Goal: Task Accomplishment & Management: Manage account settings

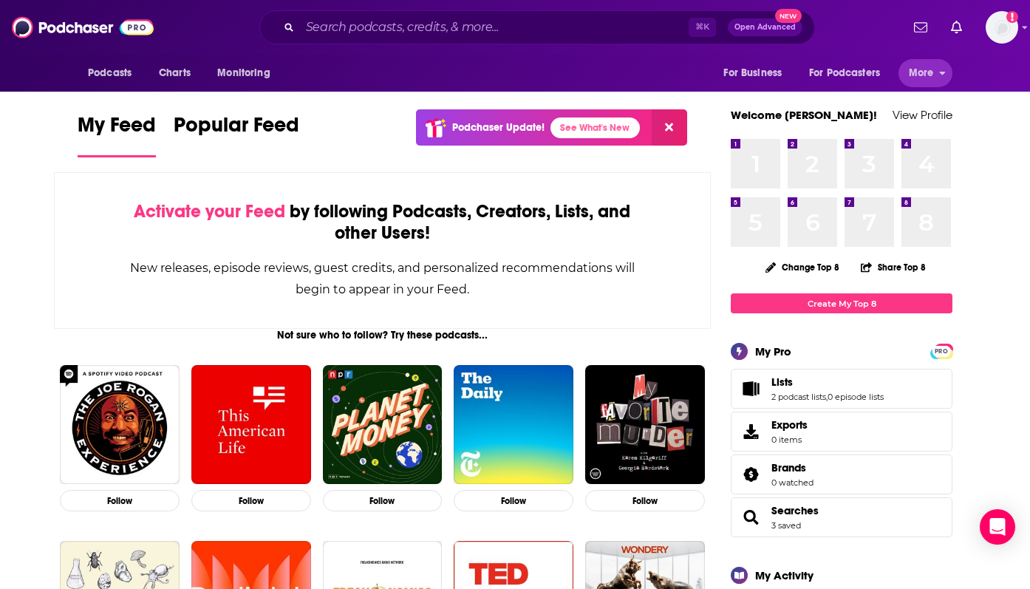
click at [926, 71] on span "More" at bounding box center [921, 73] width 25 height 21
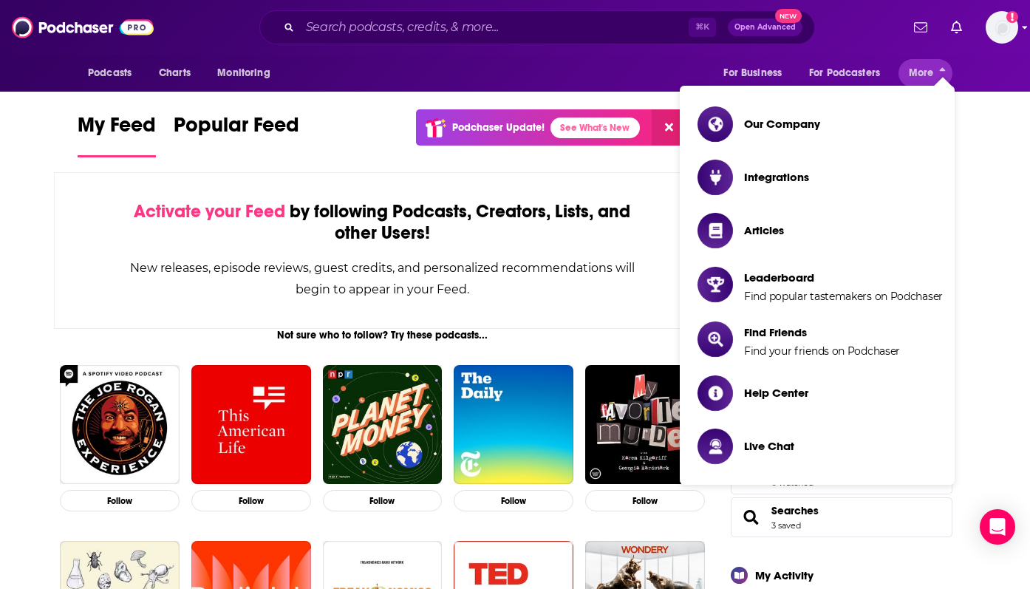
click at [1008, 17] on icon "Add a profile image" at bounding box center [1012, 17] width 12 height 12
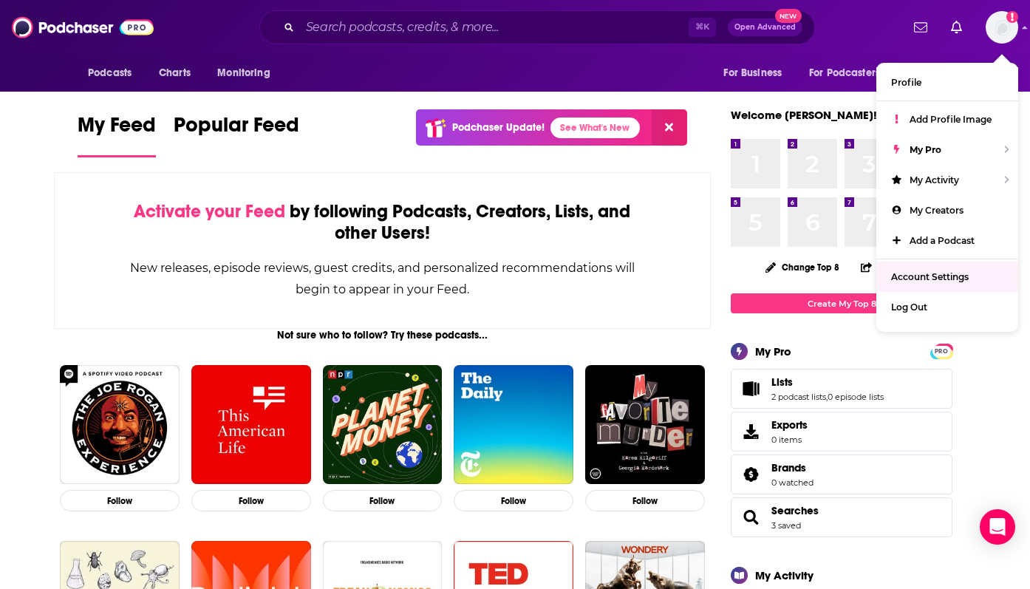
click at [916, 273] on span "Account Settings" at bounding box center [930, 276] width 78 height 11
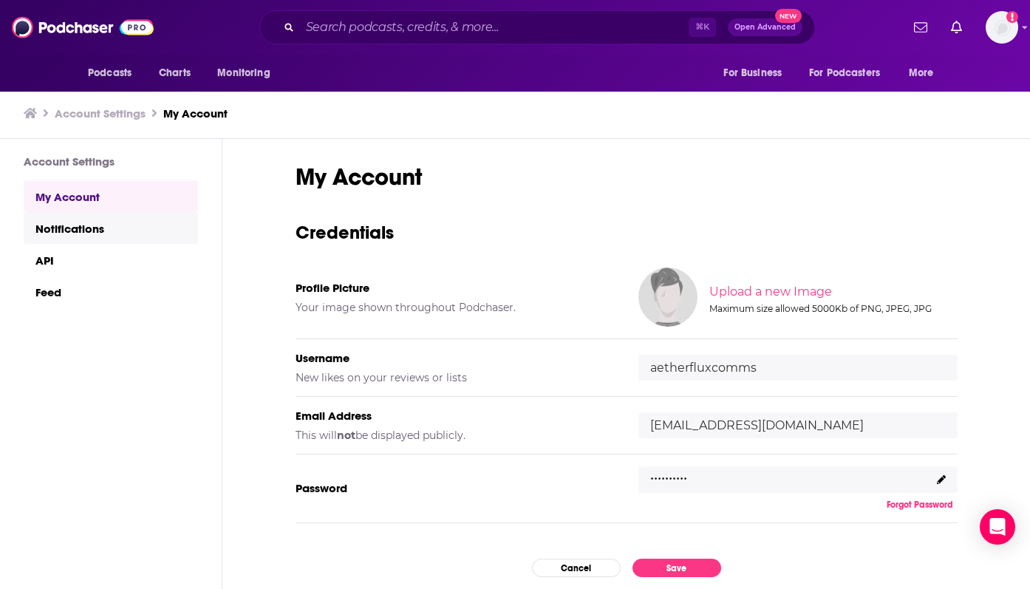
click at [98, 228] on link "Notifications" at bounding box center [111, 228] width 174 height 32
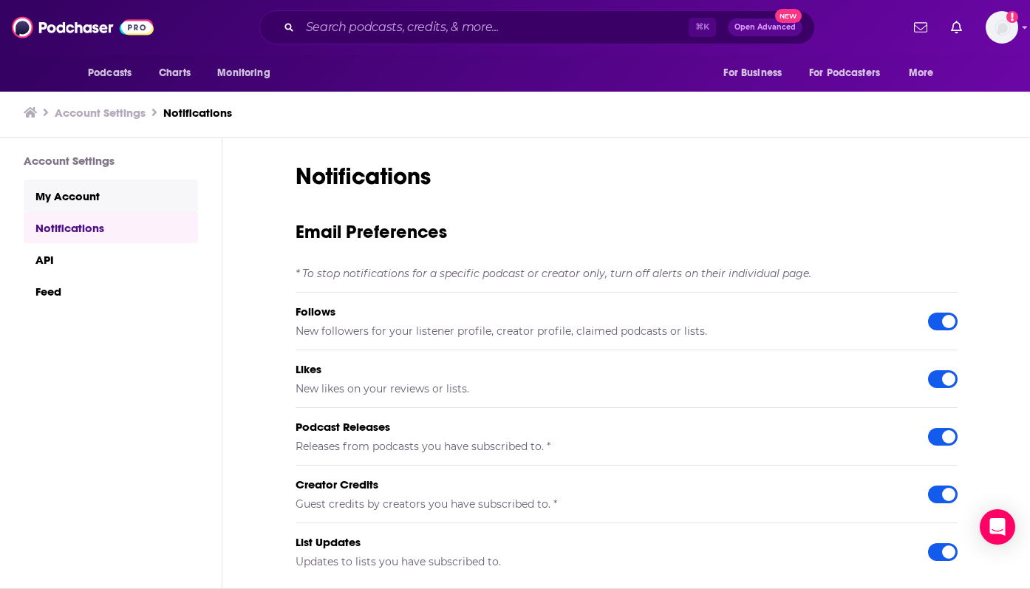
click at [51, 201] on link "My Account" at bounding box center [111, 196] width 174 height 32
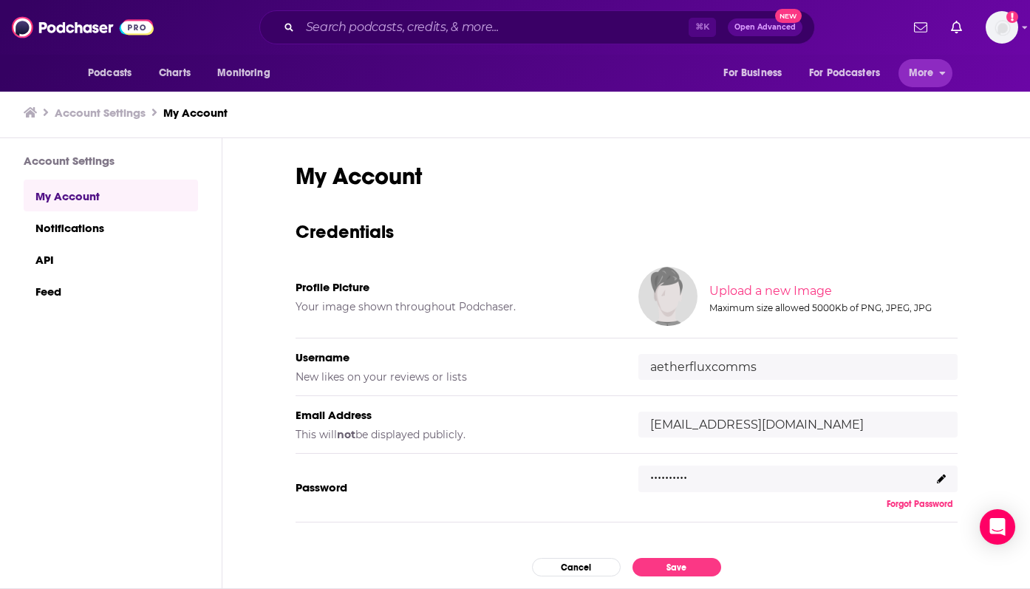
click at [910, 70] on span "More" at bounding box center [921, 73] width 25 height 21
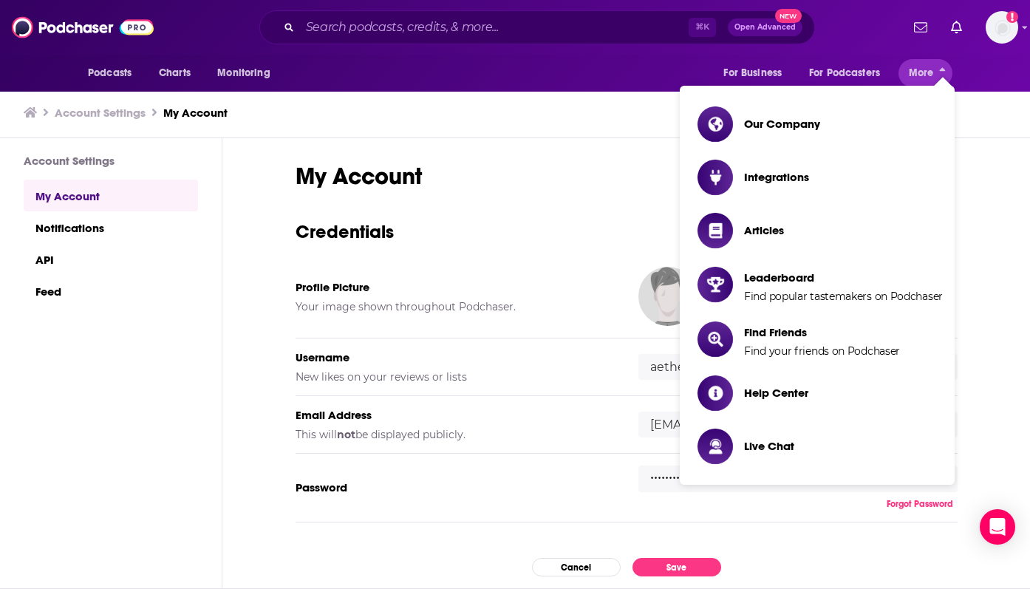
click at [910, 70] on span "More" at bounding box center [921, 73] width 25 height 21
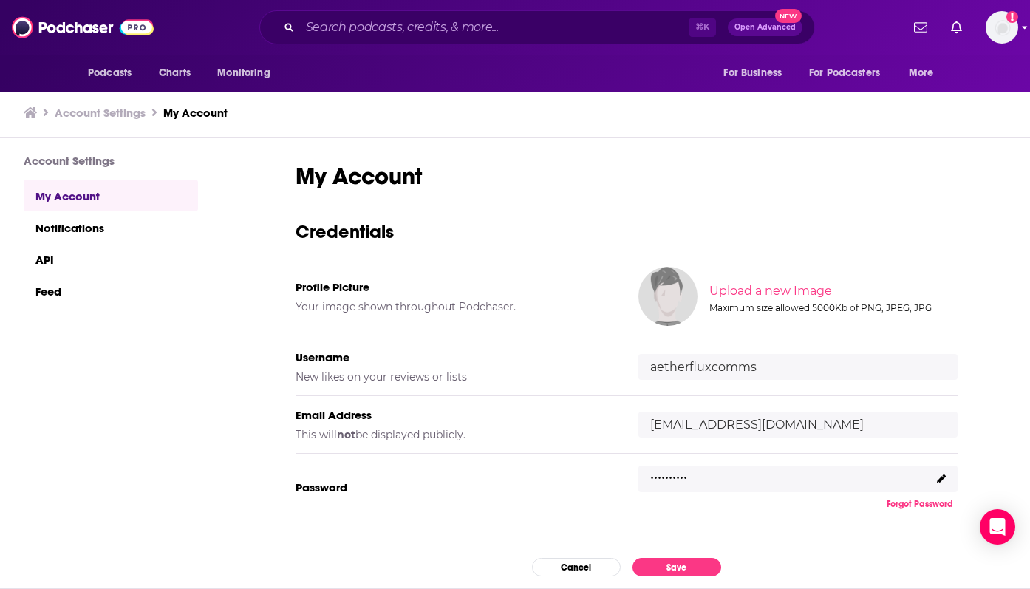
click at [1014, 33] on img "Logged in as aetherfluxcomms" at bounding box center [1002, 27] width 33 height 33
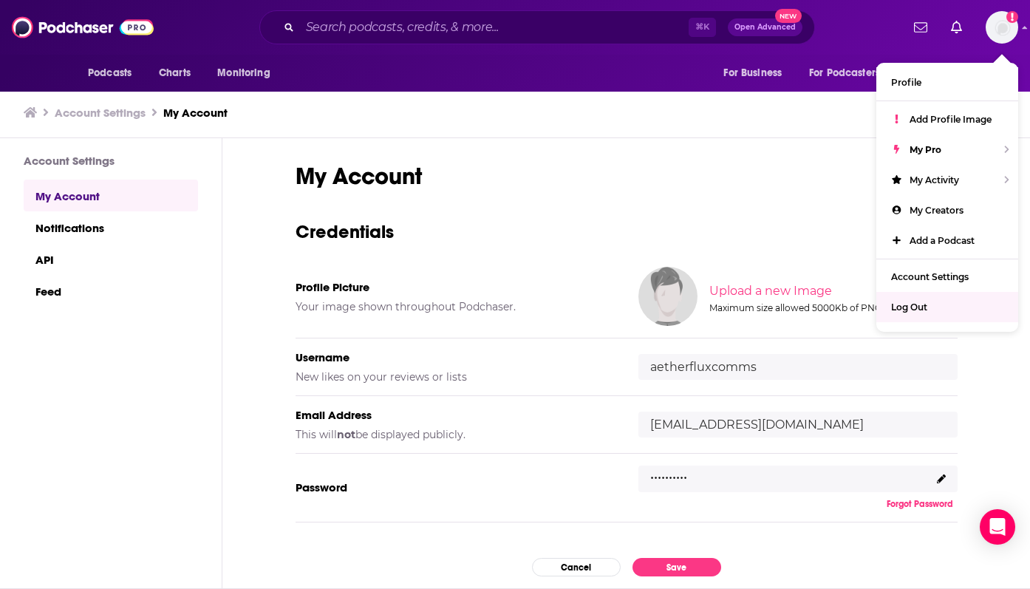
click at [242, 335] on div "My Account Credentials Profile Picture Your image shown throughout Podchaser. U…" at bounding box center [626, 363] width 808 height 450
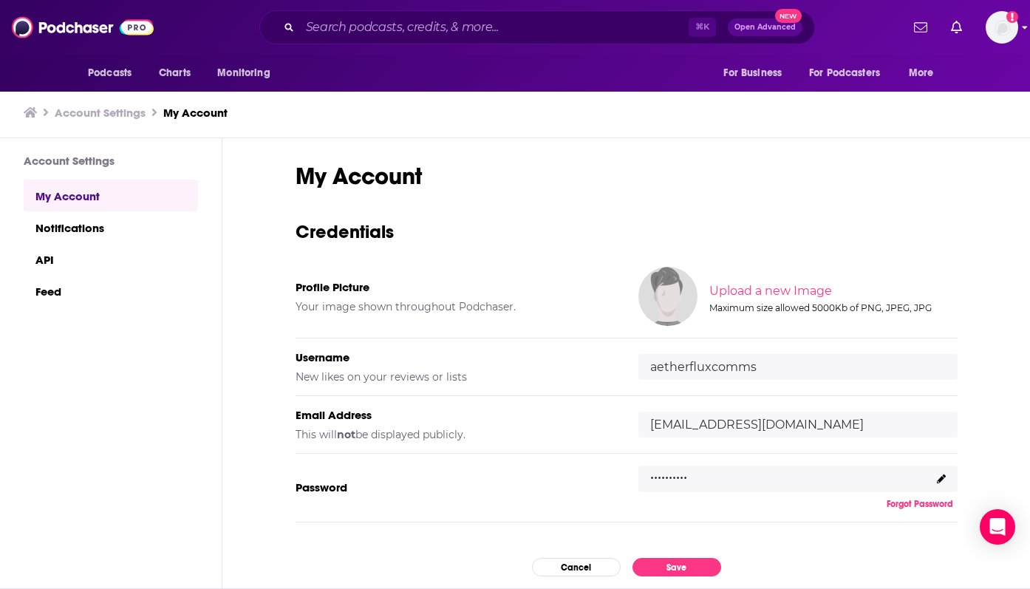
click at [992, 29] on img "Logged in as aetherfluxcomms" at bounding box center [1002, 27] width 33 height 33
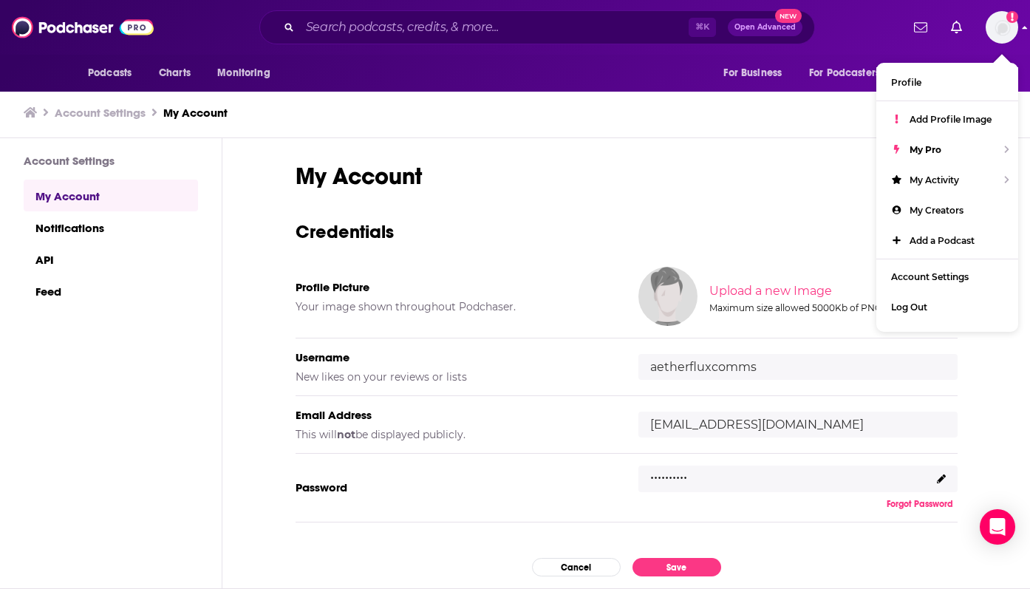
click at [993, 27] on img "Logged in as aetherfluxcomms" at bounding box center [1002, 27] width 33 height 33
